Goal: Communication & Community: Answer question/provide support

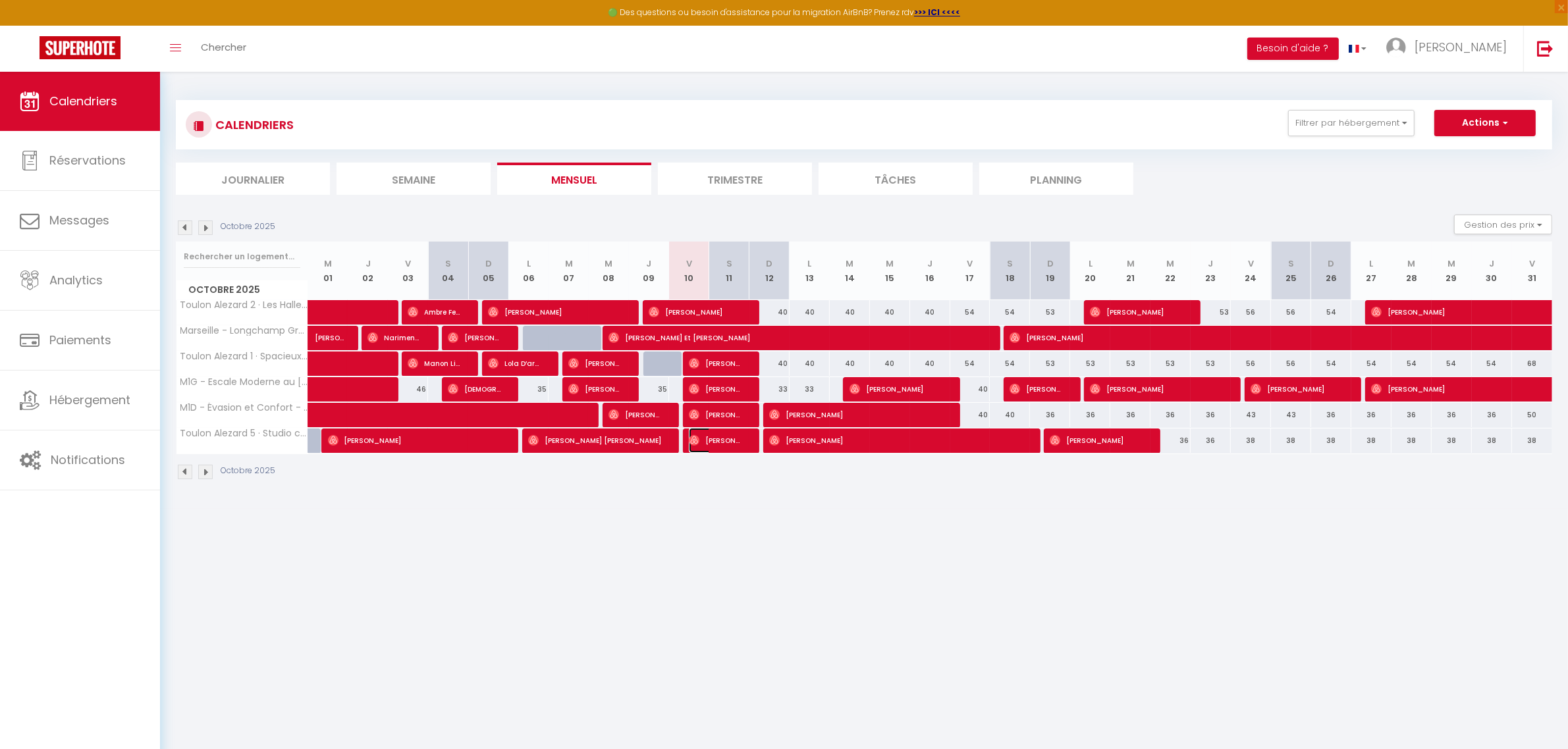
click at [716, 436] on span "[PERSON_NAME]" at bounding box center [716, 440] width 53 height 25
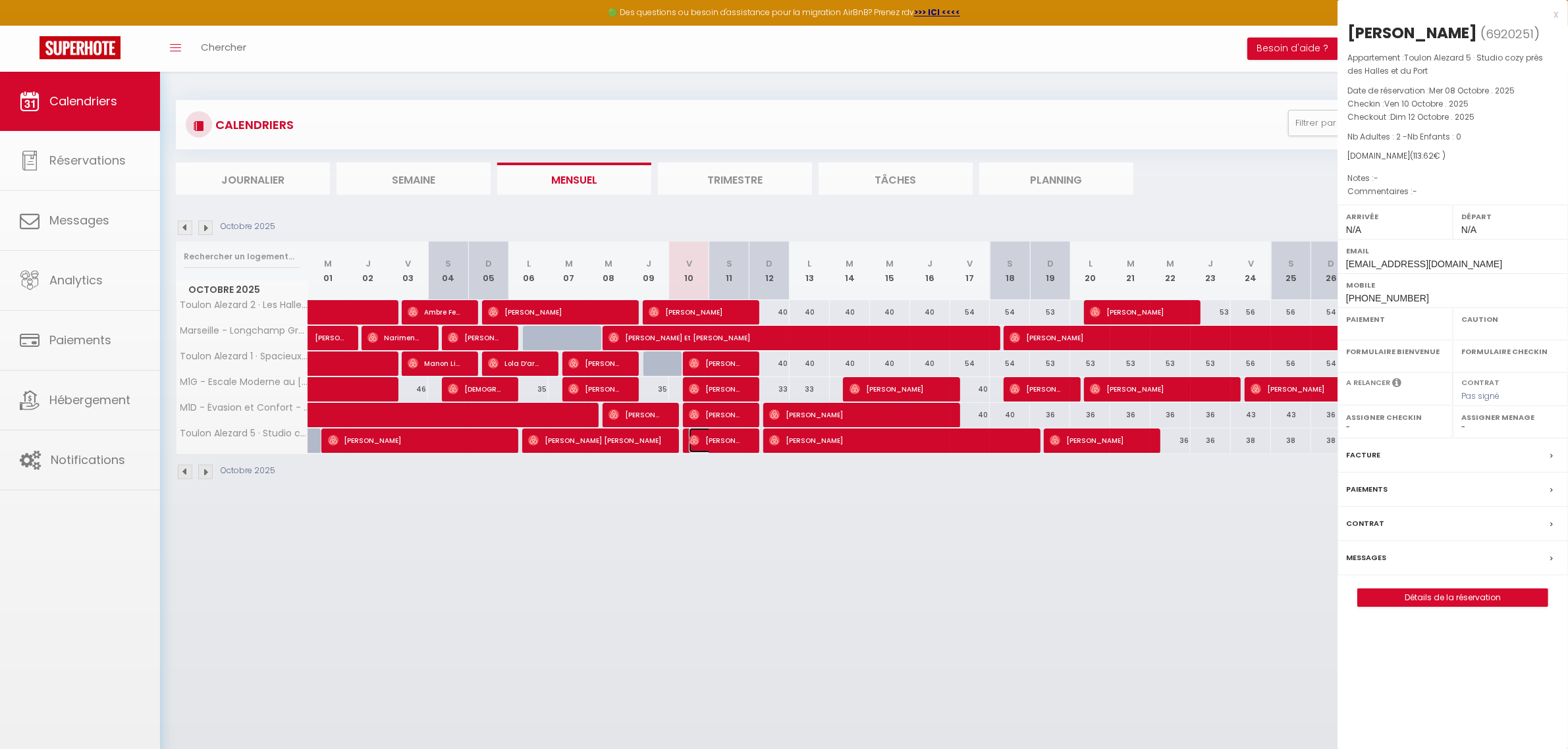
select select "OK"
select select "0"
select select "1"
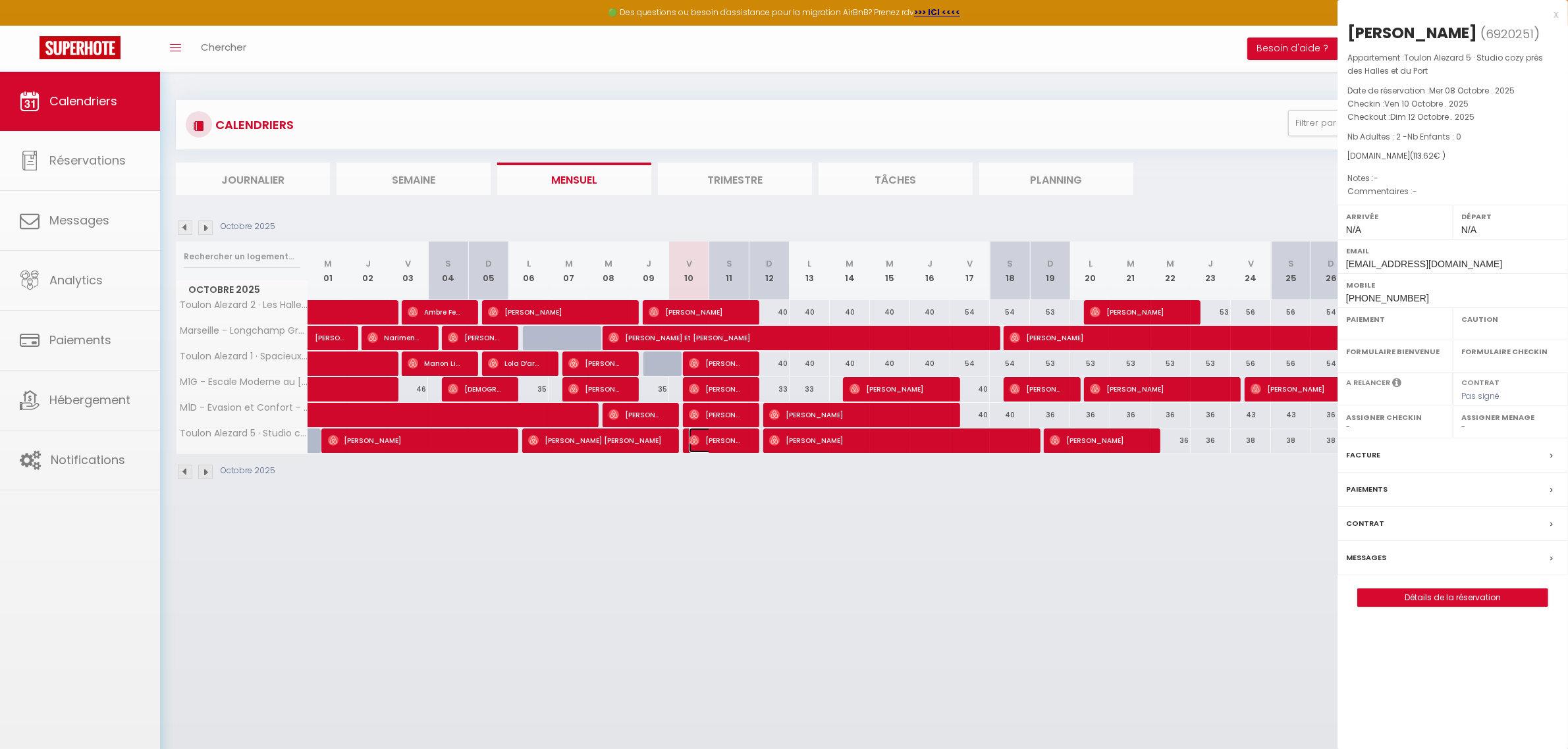
select select
select select "24734"
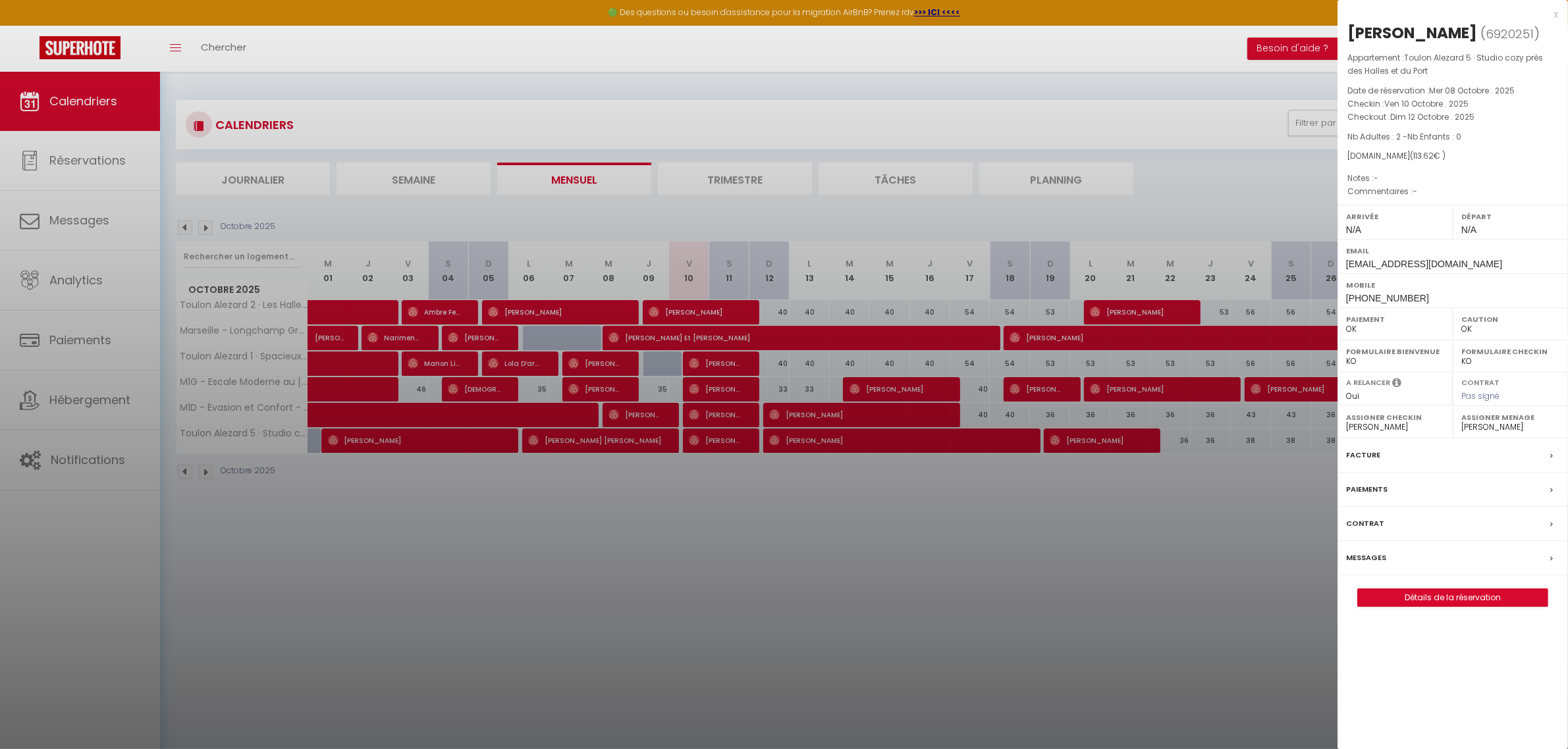
click at [1440, 561] on div "Messages" at bounding box center [1453, 558] width 230 height 34
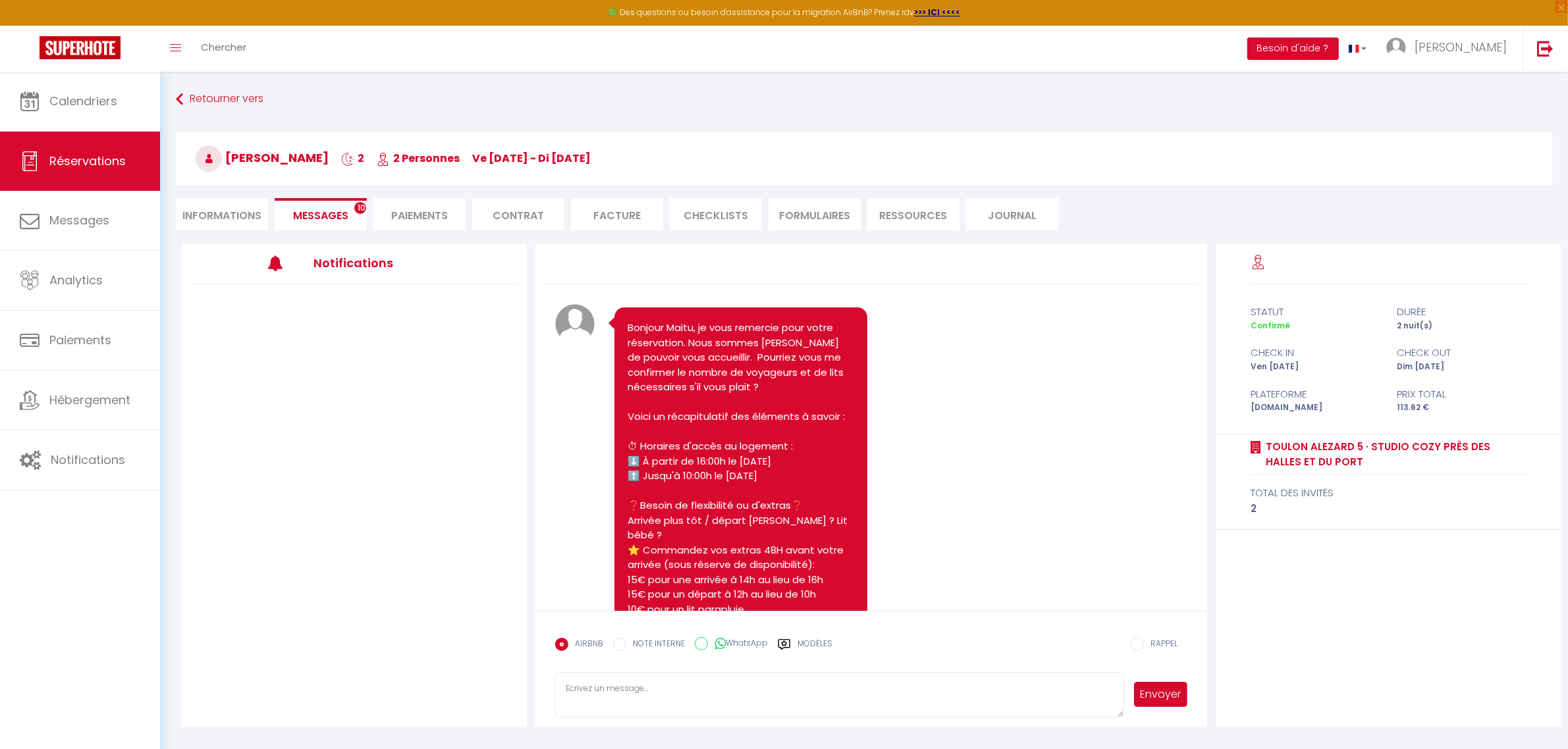
scroll to position [2964, 0]
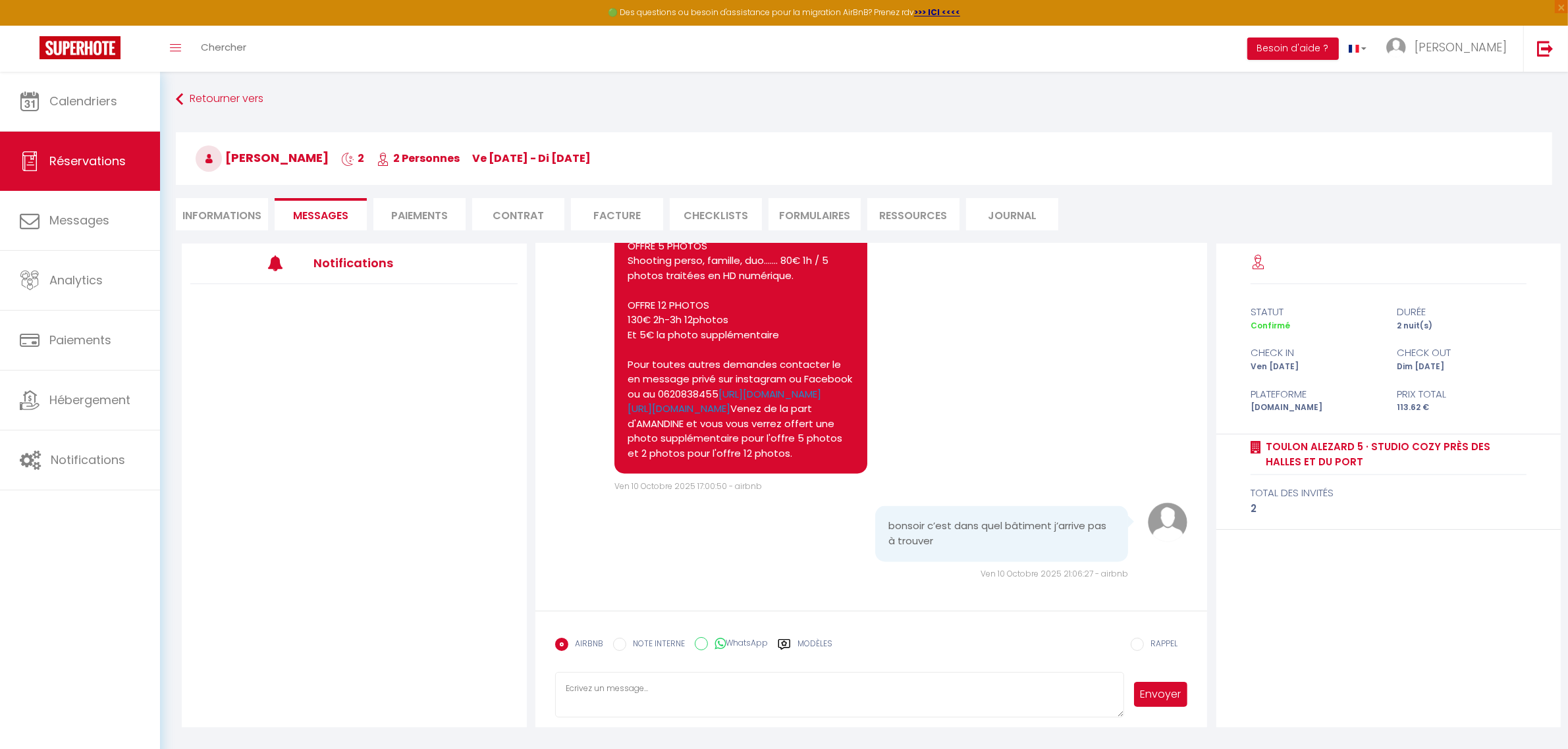
click at [758, 683] on textarea at bounding box center [839, 695] width 570 height 46
type textarea "Bonsoir Maitu, au [STREET_ADDRESS]"
click at [1160, 690] on button "Envoyer" at bounding box center [1161, 695] width 54 height 25
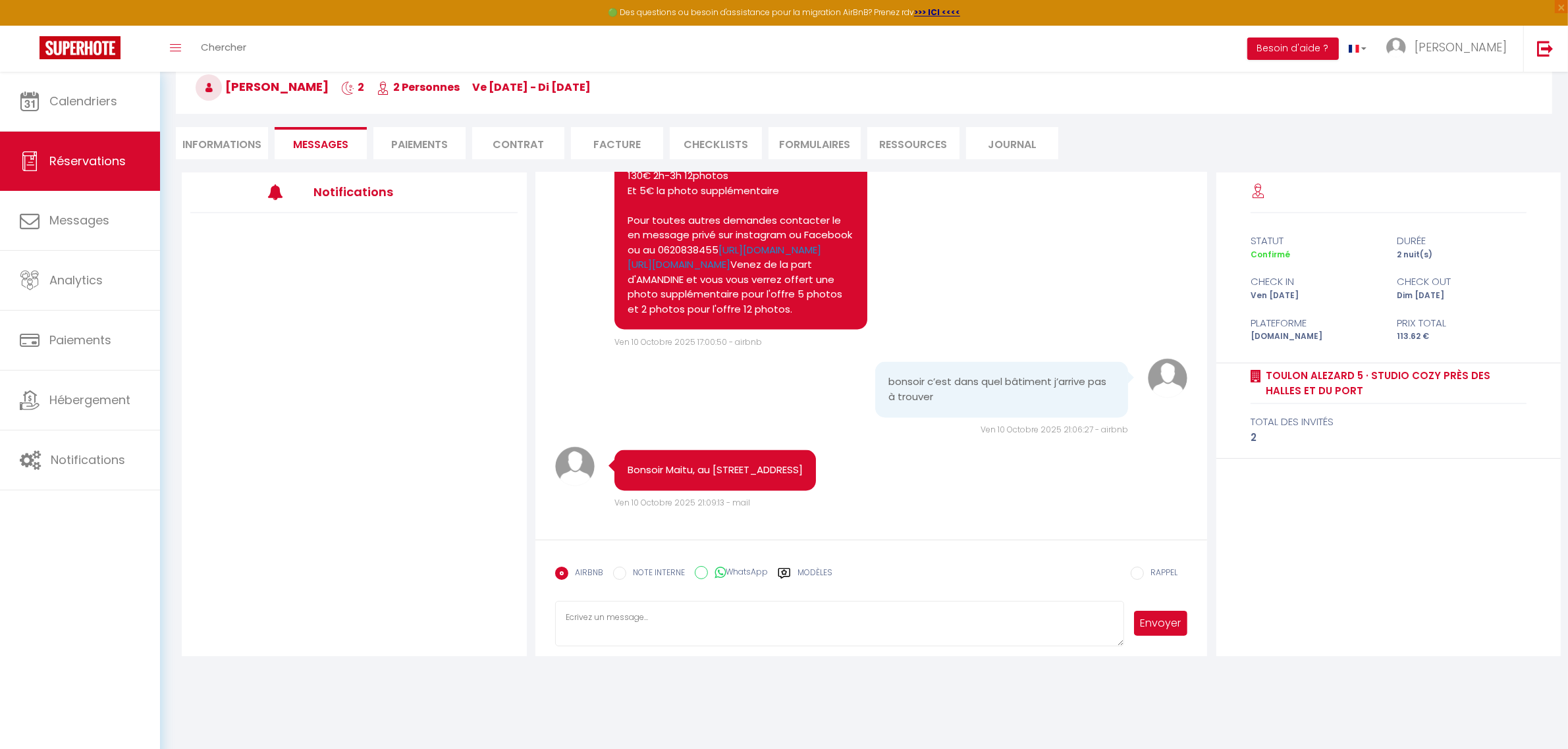
scroll to position [3037, 0]
click at [744, 632] on textarea at bounding box center [839, 624] width 570 height 46
click at [95, 100] on span "Calendriers" at bounding box center [83, 101] width 68 height 17
